Goal: Information Seeking & Learning: Learn about a topic

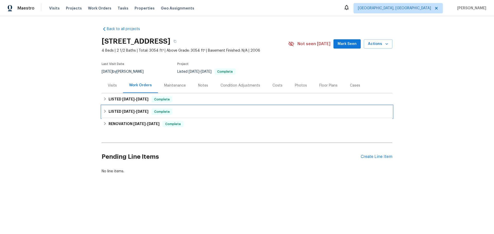
click at [127, 109] on h6 "LISTED [DATE] - [DATE]" at bounding box center [129, 112] width 40 height 6
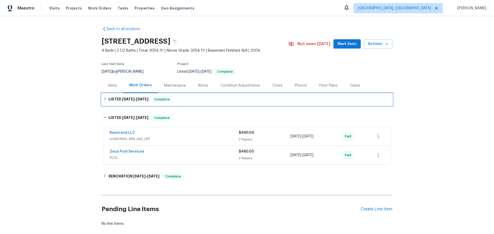
click at [132, 93] on div "LISTED [DATE] - [DATE] Complete" at bounding box center [247, 99] width 291 height 12
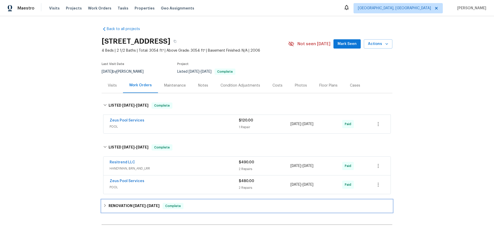
click at [109, 203] on h6 "RENOVATION [DATE] - [DATE]" at bounding box center [134, 206] width 51 height 6
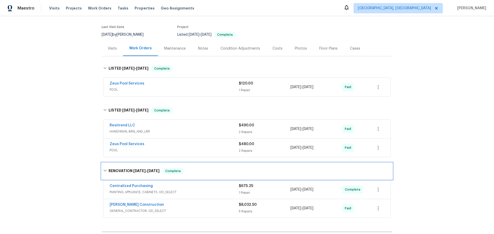
scroll to position [49, 0]
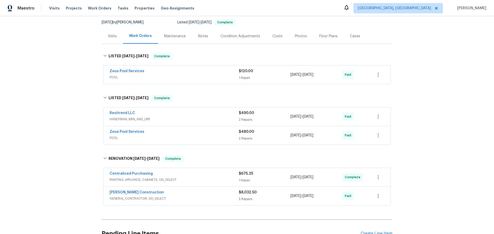
click at [159, 196] on span "GENERAL_CONTRACTOR, OD_SELECT" at bounding box center [174, 198] width 129 height 5
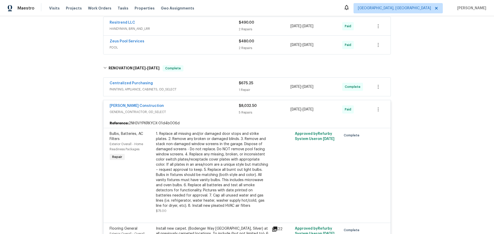
scroll to position [152, 0]
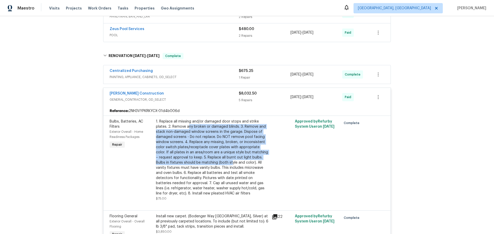
drag, startPoint x: 173, startPoint y: 88, endPoint x: 181, endPoint y: 121, distance: 34.4
click at [181, 121] on div "1. Replace all missing and/or damaged door stops and strike plates. 2. Remove a…" at bounding box center [212, 157] width 113 height 77
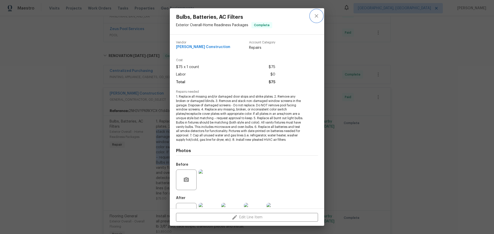
drag, startPoint x: 319, startPoint y: 24, endPoint x: 305, endPoint y: 38, distance: 19.5
click at [319, 19] on icon "close" at bounding box center [316, 16] width 6 height 6
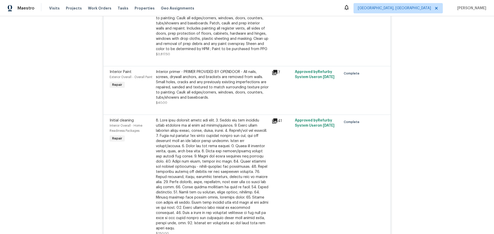
scroll to position [412, 0]
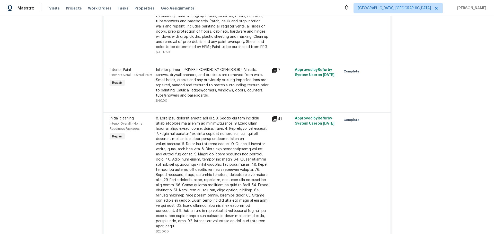
click at [272, 116] on icon at bounding box center [275, 119] width 6 height 6
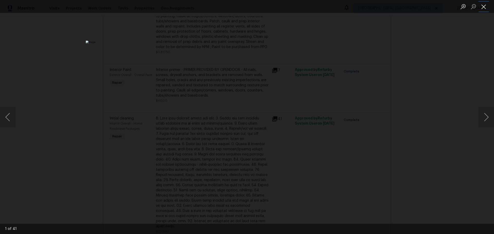
click at [483, 8] on button "Close lightbox" at bounding box center [483, 6] width 10 height 9
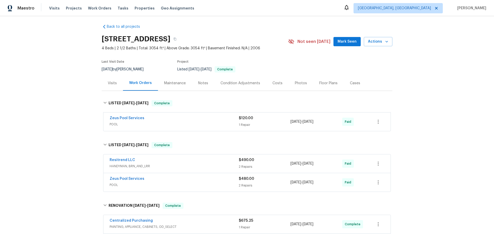
scroll to position [0, 0]
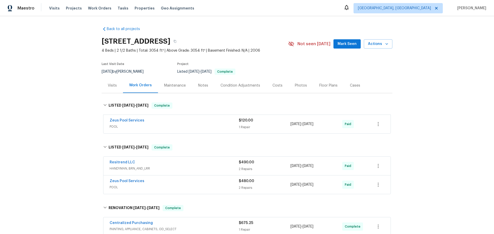
click at [198, 227] on span "PAINTING, APPLIANCE, CABINETS, OD_SELECT" at bounding box center [174, 229] width 129 height 5
drag, startPoint x: 184, startPoint y: 155, endPoint x: 188, endPoint y: 147, distance: 9.2
click at [184, 179] on div "Zeus Pool Services" at bounding box center [174, 182] width 129 height 6
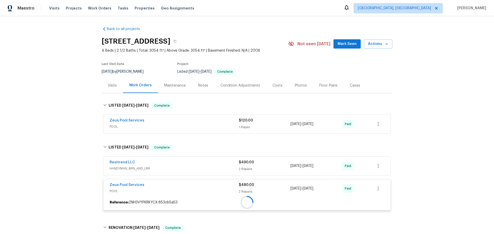
click at [195, 160] on div "Resitrend LLC" at bounding box center [174, 163] width 129 height 6
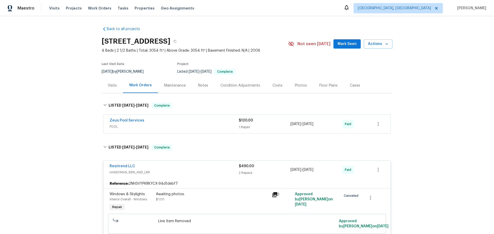
drag, startPoint x: 208, startPoint y: 102, endPoint x: 206, endPoint y: 112, distance: 10.3
click at [208, 118] on div "Zeus Pool Services" at bounding box center [174, 121] width 129 height 6
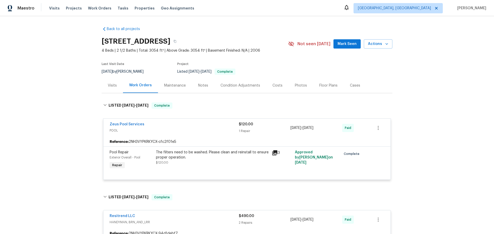
click at [431, 96] on div "Back to all projects [STREET_ADDRESS] 4 Beds | 2 1/2 Baths | Total: 3054 ft² | …" at bounding box center [247, 125] width 494 height 218
